Goal: Task Accomplishment & Management: Use online tool/utility

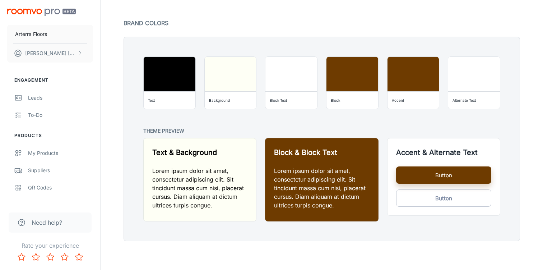
scroll to position [532, 0]
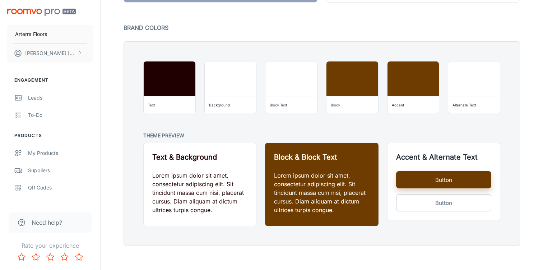
scroll to position [544, 0]
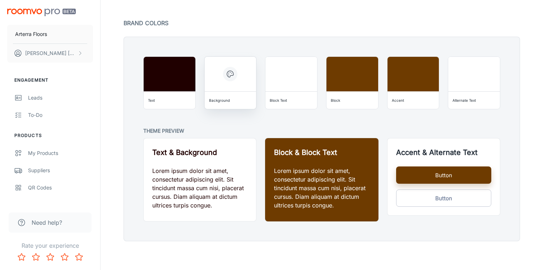
click at [228, 105] on div "Background" at bounding box center [230, 99] width 46 height 11
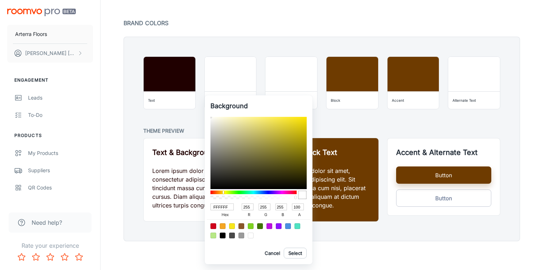
click at [223, 192] on div at bounding box center [253, 192] width 86 height 4
click at [224, 191] on div at bounding box center [223, 191] width 1 height 3
type input "F5F4E0"
type input "245"
type input "244"
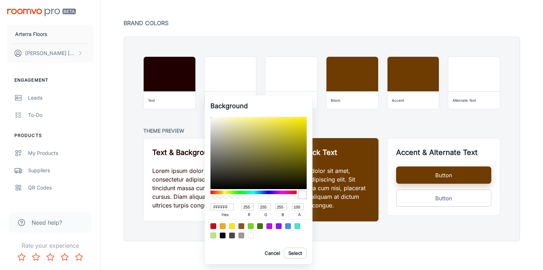
type input "224"
click at [219, 120] on div at bounding box center [258, 153] width 96 height 72
drag, startPoint x: 217, startPoint y: 116, endPoint x: 210, endPoint y: 120, distance: 7.2
click at [210, 120] on div "Background F5F4E0 hex 245 r 244 g 224 b 100 a Cancel Select" at bounding box center [259, 179] width 108 height 169
type input "FDFCEE"
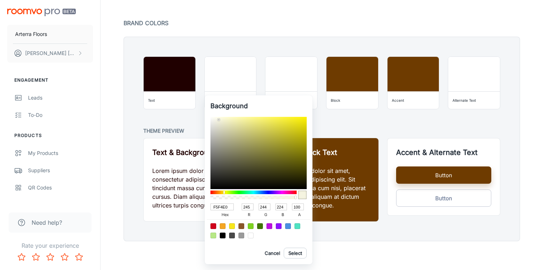
type input "253"
type input "252"
type input "238"
click at [216, 117] on div at bounding box center [258, 153] width 96 height 72
click at [295, 252] on button "Select" at bounding box center [295, 252] width 23 height 11
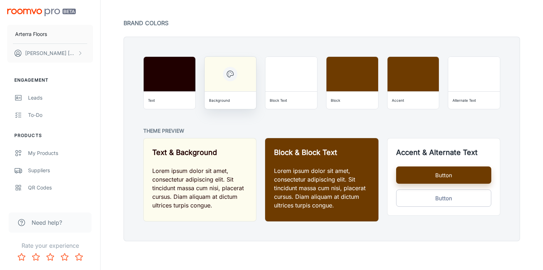
click at [231, 73] on icon "button" at bounding box center [230, 74] width 9 height 9
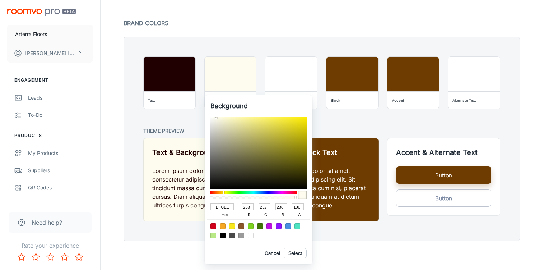
type input "FFFEF1"
type input "255"
type input "254"
type input "241"
type input "FFFEF2"
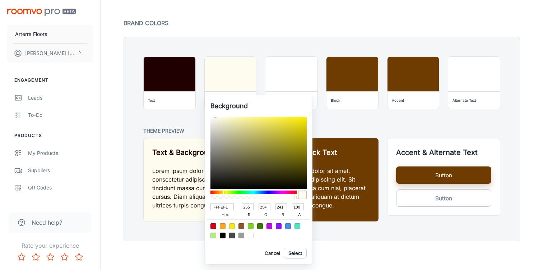
type input "242"
type input "FEFDF1"
type input "254"
type input "253"
type input "241"
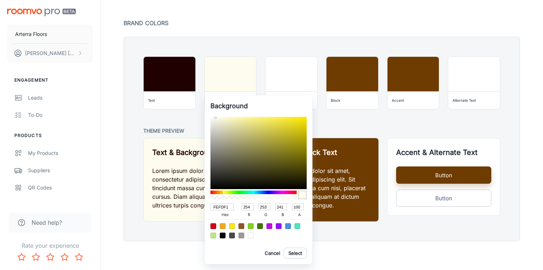
type input "FEFDF2"
type input "242"
click at [215, 117] on div at bounding box center [214, 116] width 1 height 1
click at [290, 251] on button "Select" at bounding box center [295, 252] width 23 height 11
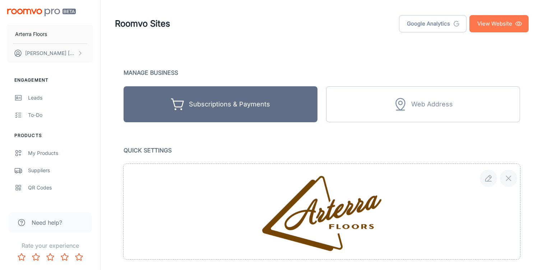
click at [474, 20] on link "View Website" at bounding box center [498, 23] width 59 height 17
click at [504, 25] on link "View Website" at bounding box center [498, 23] width 59 height 17
